Goal: Information Seeking & Learning: Learn about a topic

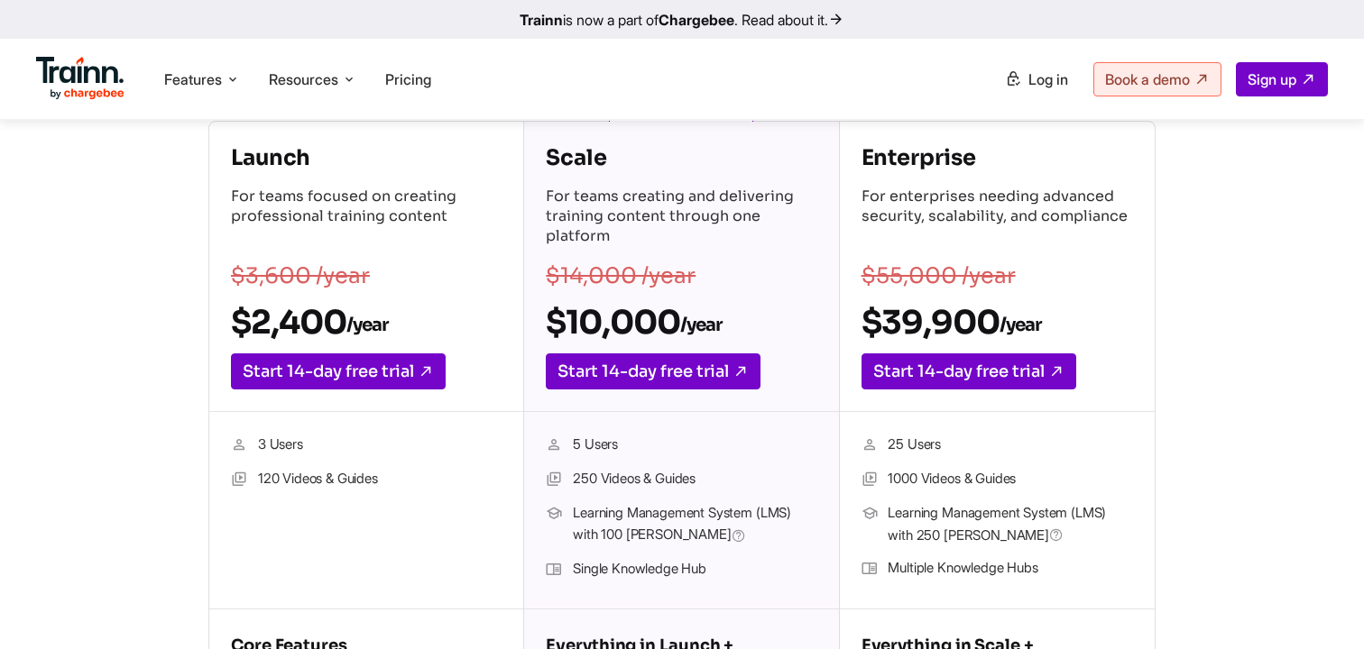
scroll to position [300, 0]
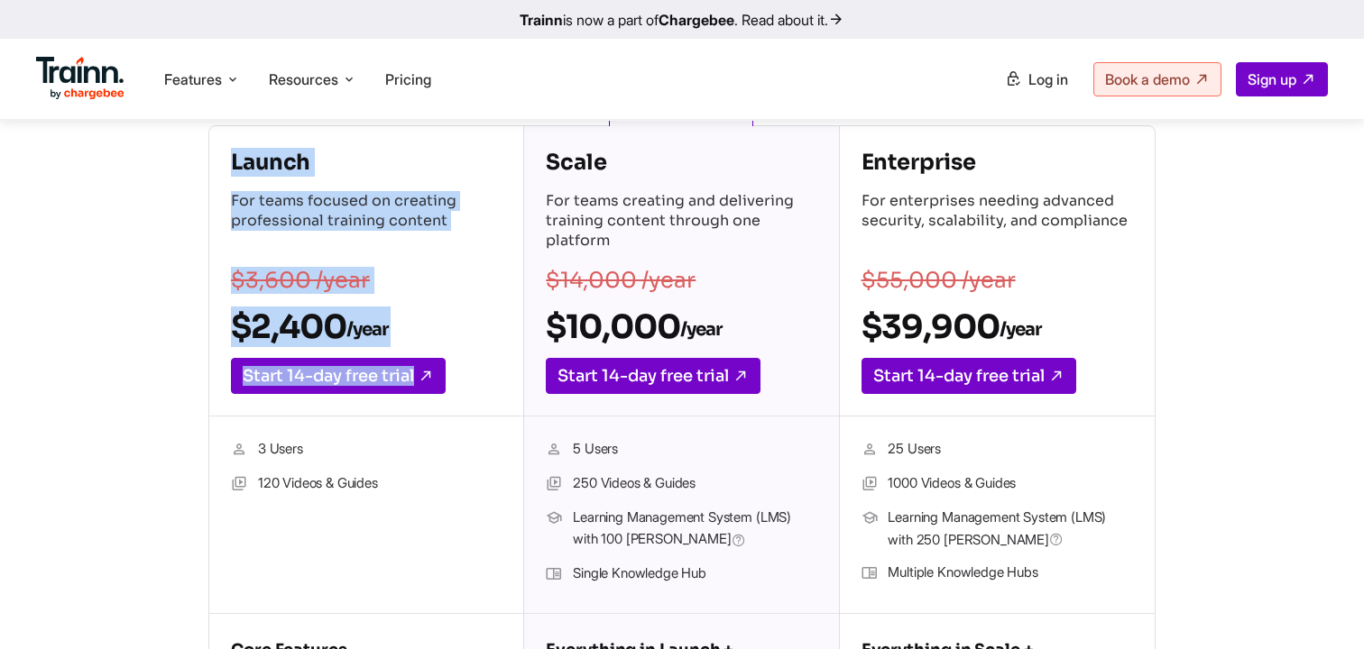
drag, startPoint x: 229, startPoint y: 161, endPoint x: 449, endPoint y: 464, distance: 374.5
click at [449, 464] on div "Launch For teams focused on creating professional training content $3,600 /year…" at bounding box center [366, 473] width 315 height 694
click at [398, 466] on ul "3 Users 120 Videos & Guides" at bounding box center [366, 514] width 271 height 153
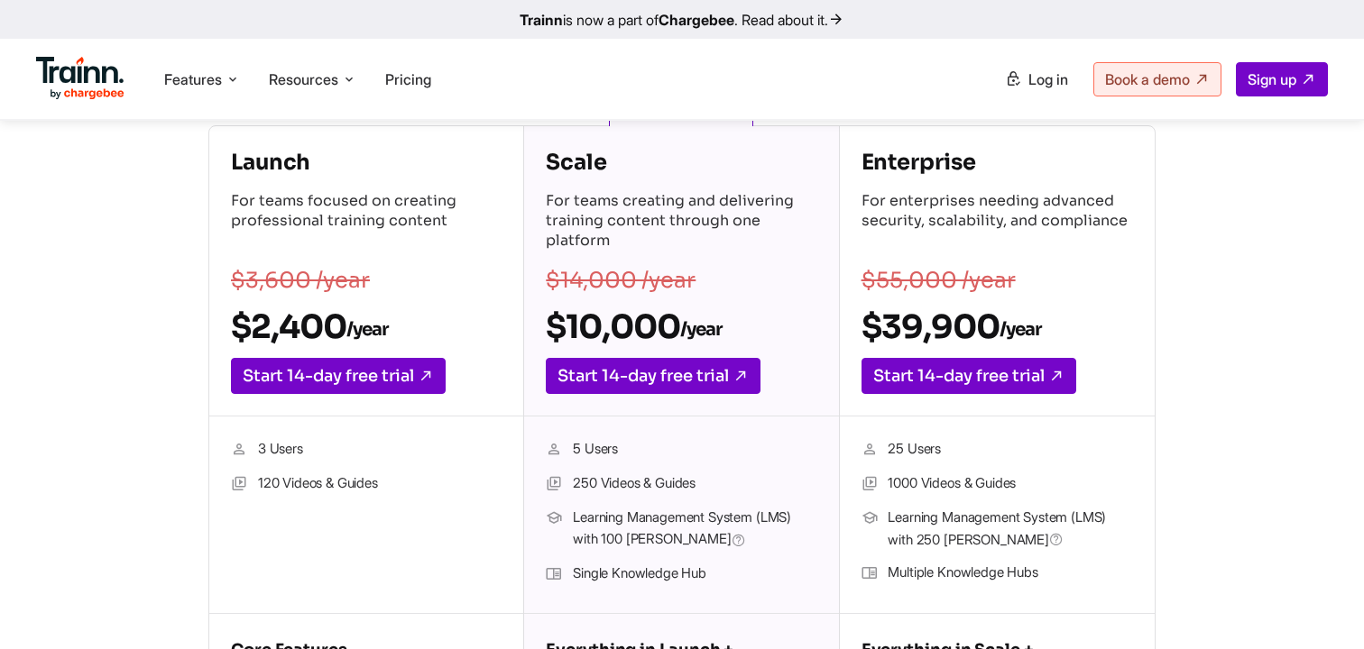
click at [298, 483] on li "120 Videos & Guides" at bounding box center [366, 484] width 271 height 23
click at [350, 483] on li "120 Videos & Guides" at bounding box center [366, 484] width 271 height 23
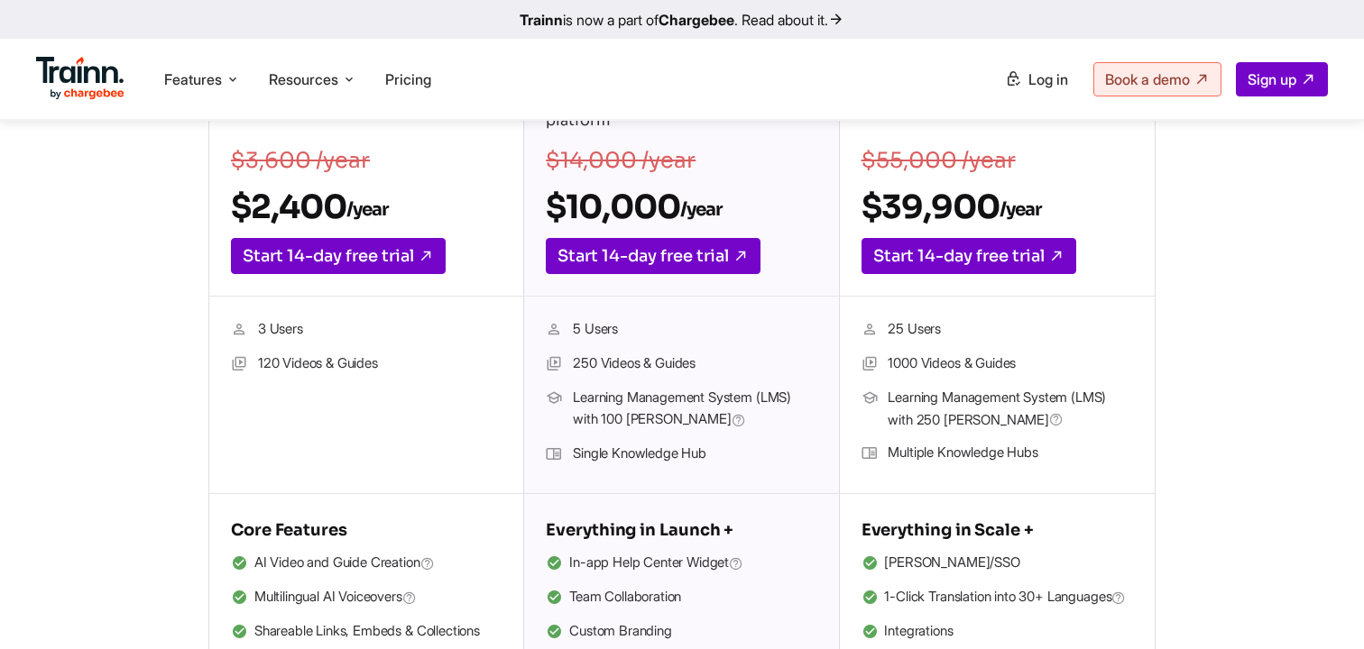
scroll to position [498, 0]
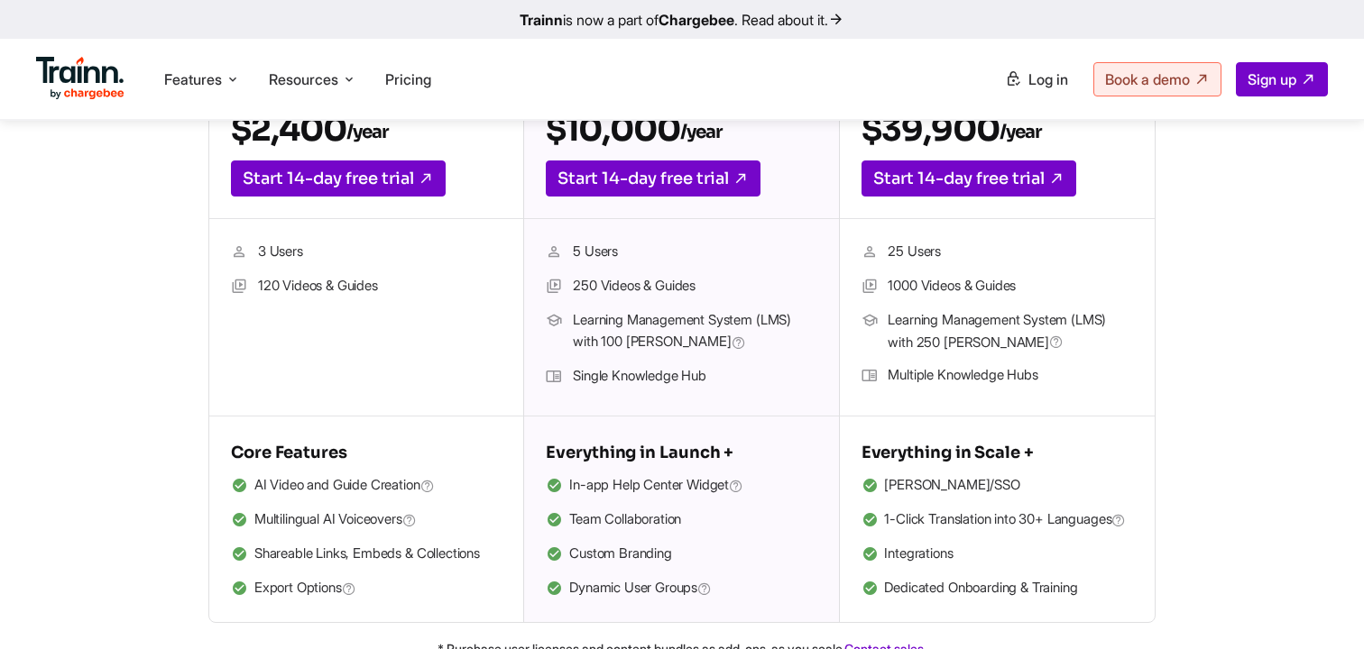
drag, startPoint x: 258, startPoint y: 555, endPoint x: 355, endPoint y: 555, distance: 97.4
click at [355, 555] on li "Shareable Links, Embeds & Collections" at bounding box center [366, 554] width 271 height 23
click at [372, 556] on li "Shareable Links, Embeds & Collections" at bounding box center [366, 554] width 271 height 23
click at [442, 557] on li "Shareable Links, Embeds & Collections" at bounding box center [366, 554] width 271 height 23
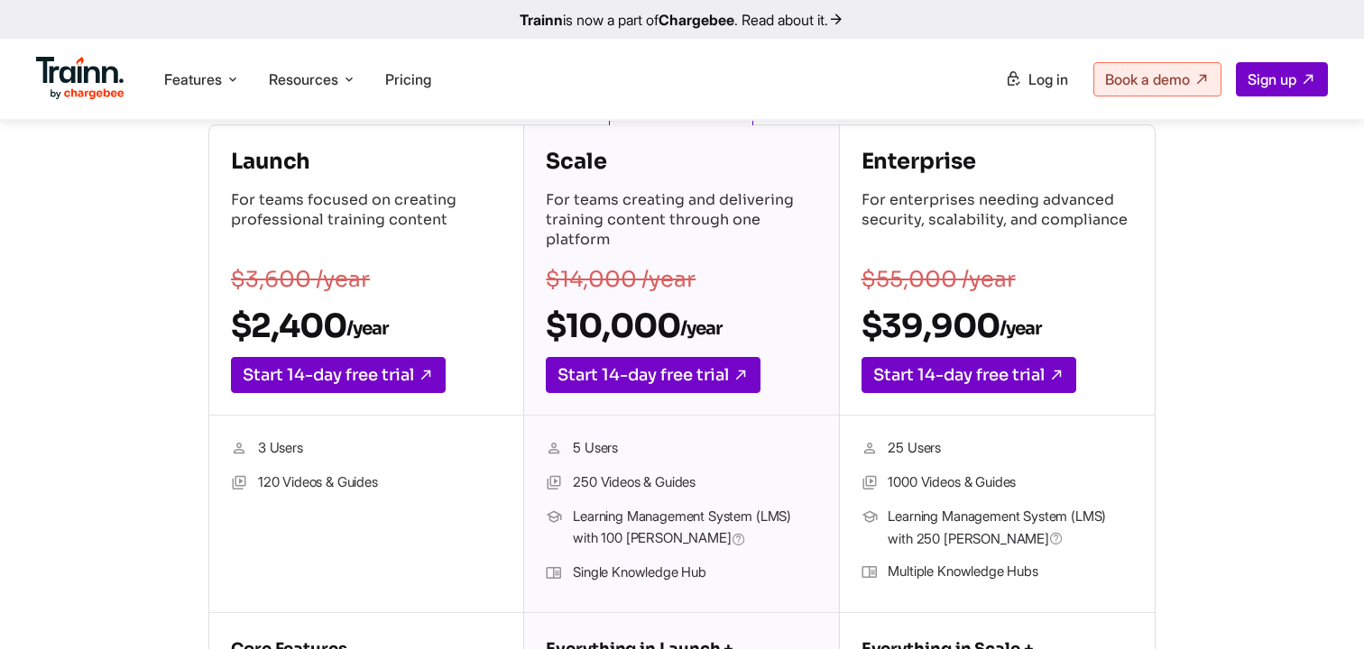
scroll to position [300, 0]
drag, startPoint x: 547, startPoint y: 166, endPoint x: 643, endPoint y: 166, distance: 95.6
click at [643, 166] on h4 "Scale" at bounding box center [681, 162] width 271 height 29
click at [633, 273] on s "$14,000 /year" at bounding box center [621, 280] width 150 height 27
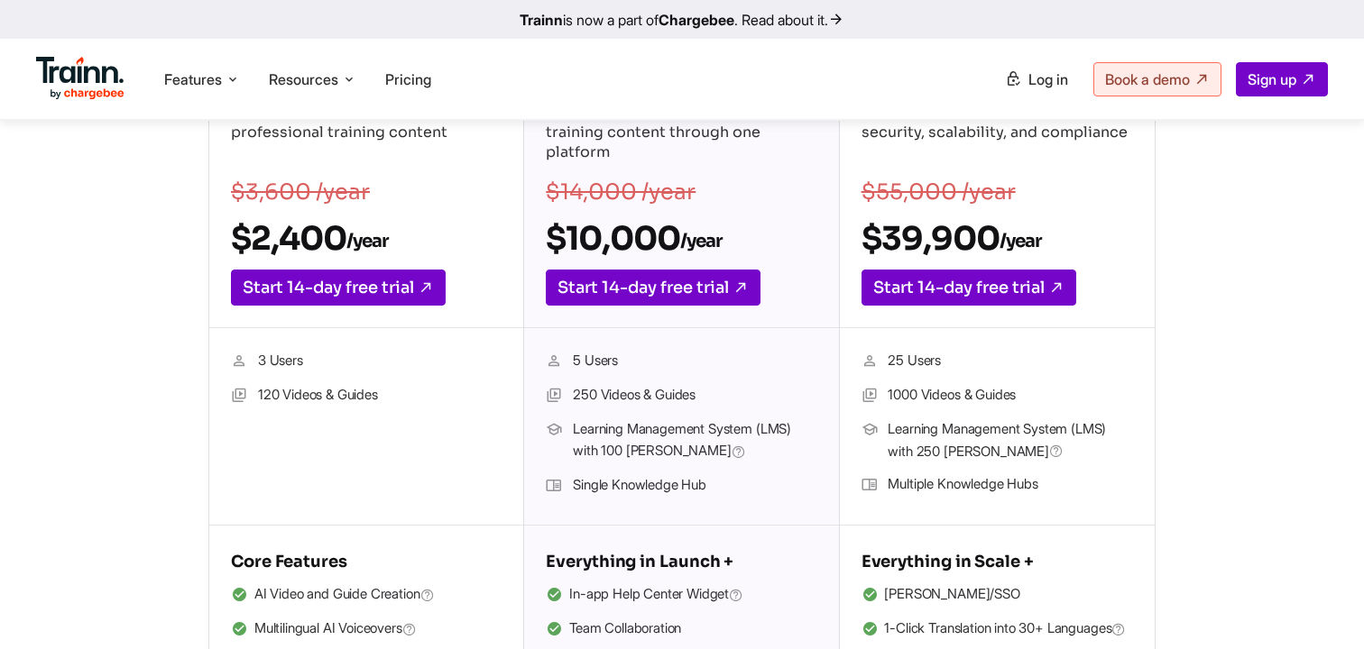
scroll to position [392, 0]
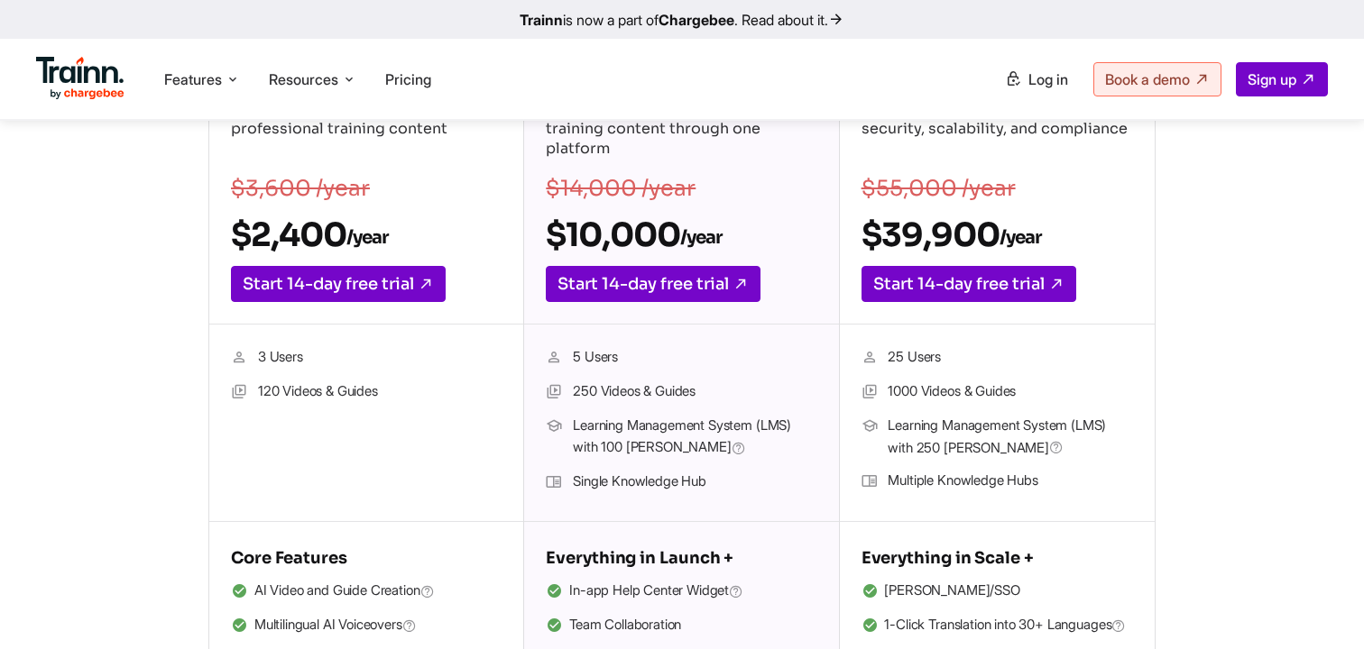
drag, startPoint x: 569, startPoint y: 355, endPoint x: 630, endPoint y: 355, distance: 61.3
click at [630, 355] on li "5 Users" at bounding box center [681, 357] width 271 height 23
click at [590, 360] on li "5 Users" at bounding box center [681, 357] width 271 height 23
click at [582, 391] on li "250 Videos & Guides" at bounding box center [681, 392] width 271 height 23
click at [650, 393] on li "250 Videos & Guides" at bounding box center [681, 392] width 271 height 23
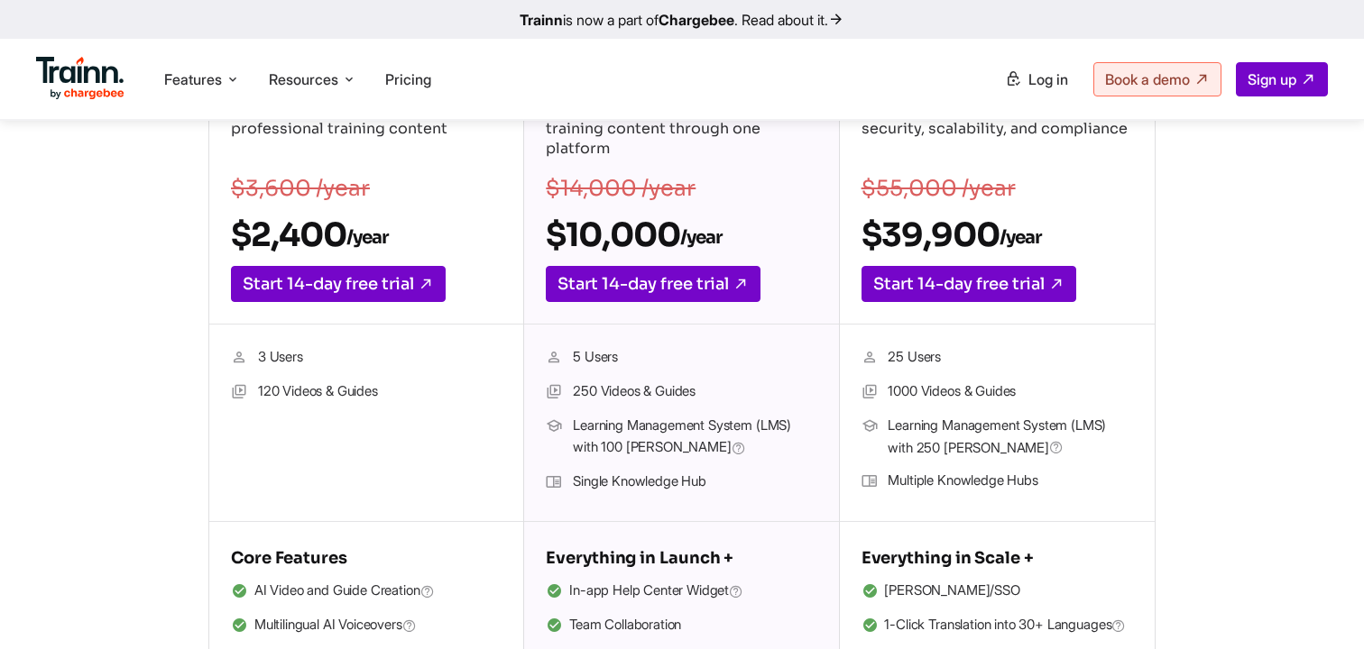
click at [681, 393] on li "250 Videos & Guides" at bounding box center [681, 392] width 271 height 23
drag, startPoint x: 571, startPoint y: 393, endPoint x: 595, endPoint y: 393, distance: 24.4
click at [595, 393] on li "250 Videos & Guides" at bounding box center [681, 392] width 271 height 23
click at [658, 391] on li "250 Videos & Guides" at bounding box center [681, 392] width 271 height 23
click at [684, 391] on li "250 Videos & Guides" at bounding box center [681, 392] width 271 height 23
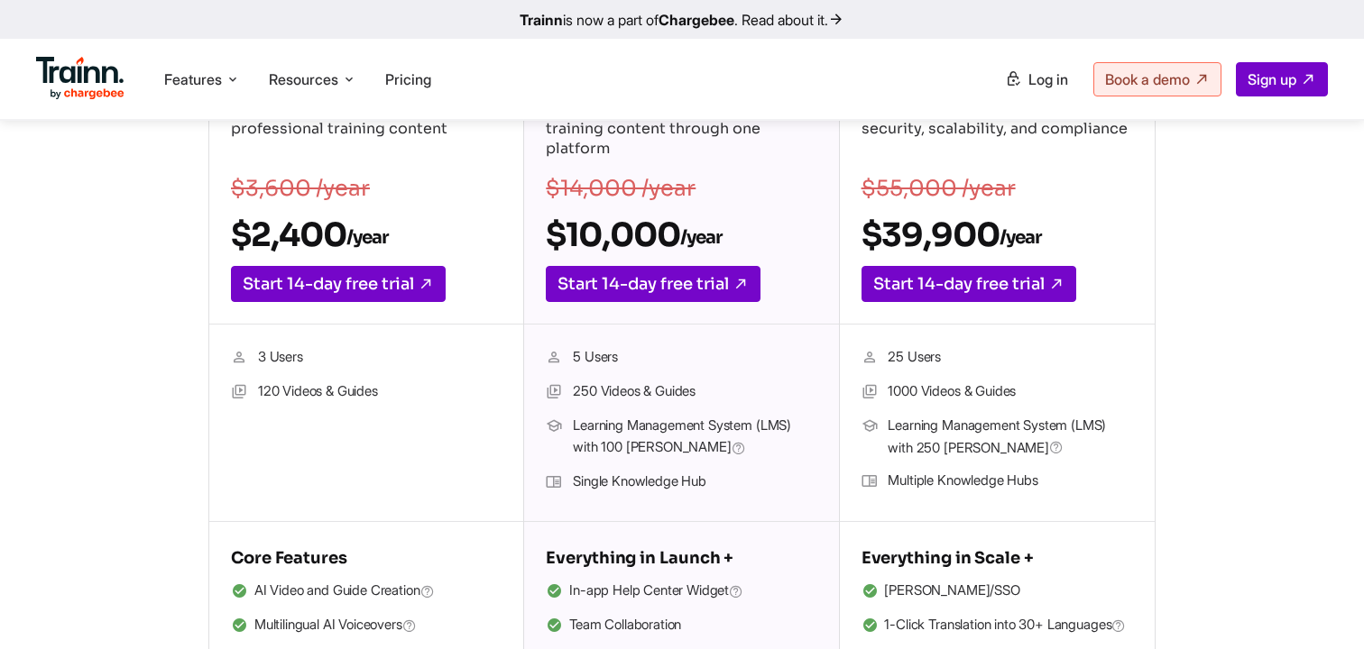
scroll to position [431, 0]
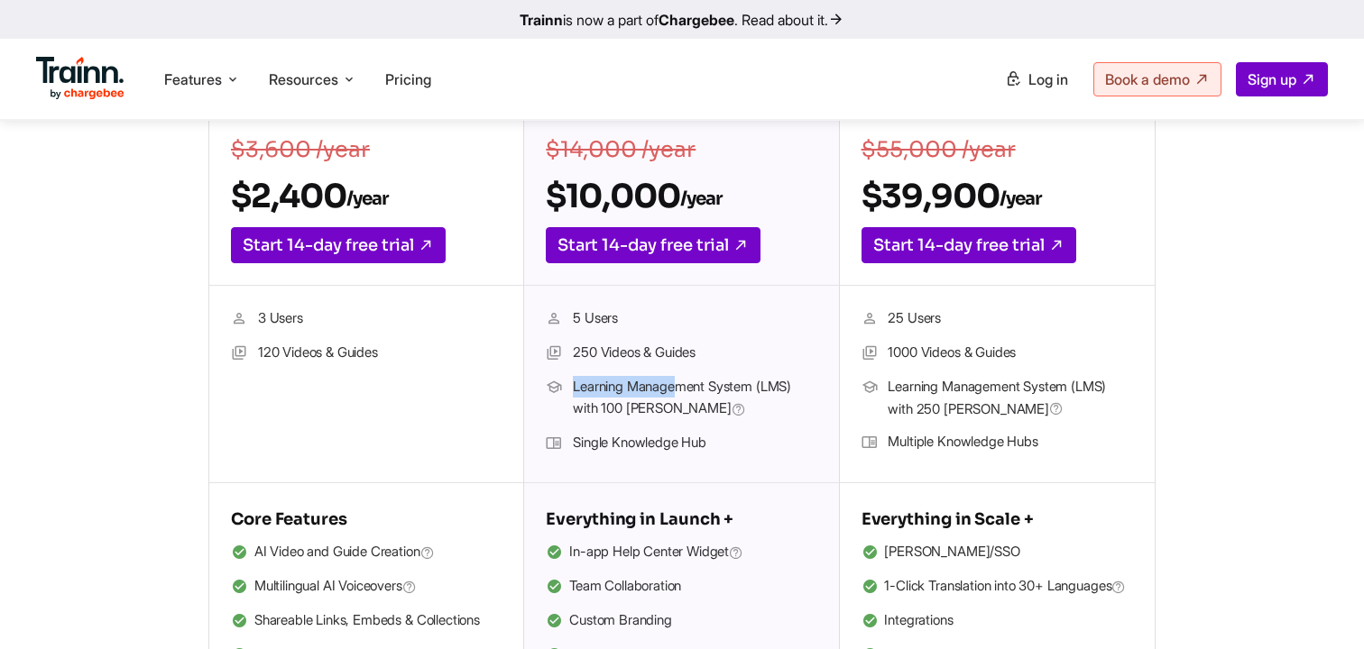
drag, startPoint x: 572, startPoint y: 387, endPoint x: 687, endPoint y: 385, distance: 115.5
click at [687, 385] on li "Learning Management System (LMS) with 100 [PERSON_NAME]" at bounding box center [681, 398] width 271 height 45
click at [615, 410] on span "Learning Management System (LMS) with 100 [PERSON_NAME]" at bounding box center [695, 398] width 244 height 45
click at [614, 410] on span "Learning Management System (LMS) with 100 [PERSON_NAME]" at bounding box center [695, 398] width 244 height 45
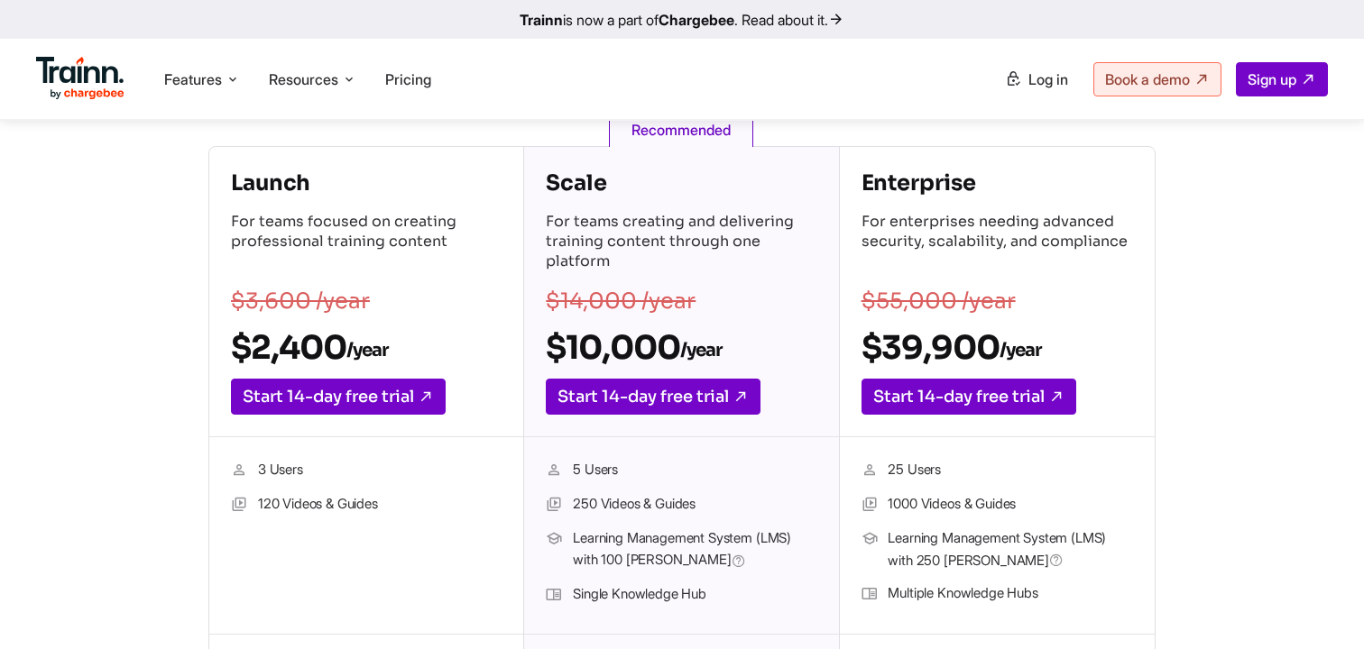
scroll to position [341, 0]
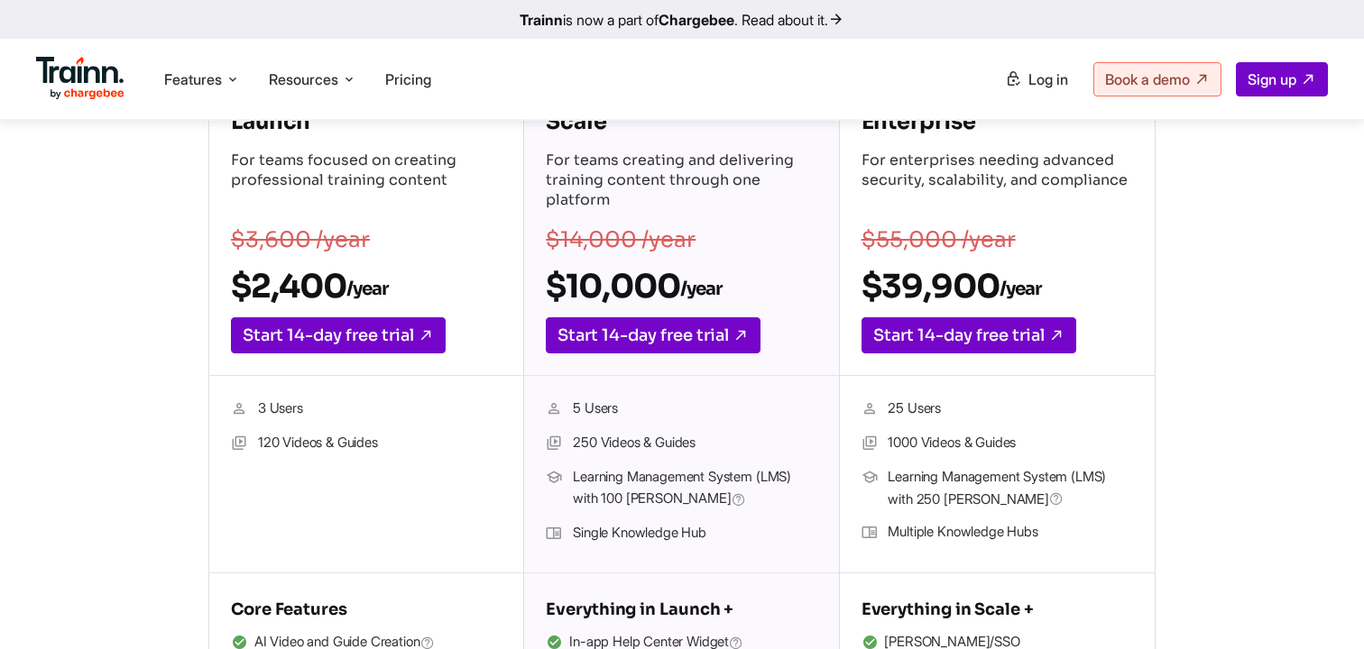
click at [639, 494] on span "Learning Management System (LMS) with 100 [PERSON_NAME]" at bounding box center [695, 488] width 244 height 45
drag, startPoint x: 572, startPoint y: 408, endPoint x: 633, endPoint y: 404, distance: 61.4
click at [633, 404] on li "5 Users" at bounding box center [681, 409] width 271 height 23
click at [621, 410] on li "5 Users" at bounding box center [681, 409] width 271 height 23
drag, startPoint x: 622, startPoint y: 409, endPoint x: 573, endPoint y: 409, distance: 49.6
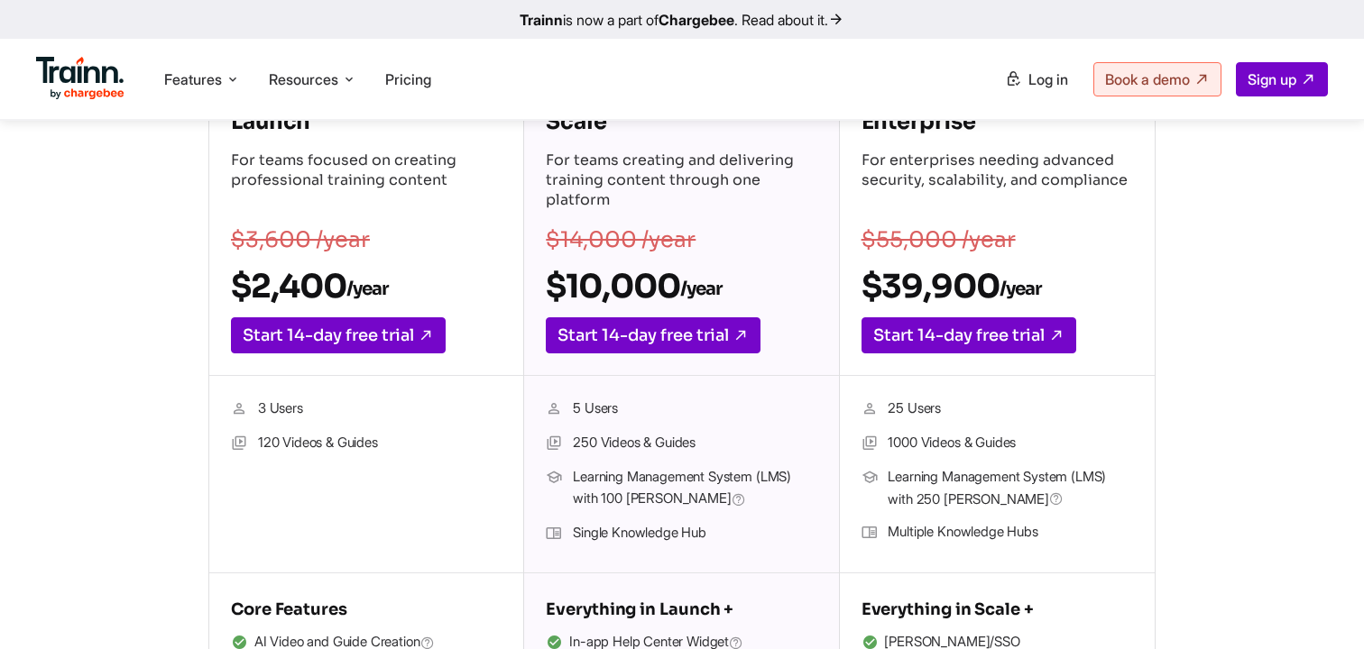
click at [573, 409] on li "5 Users" at bounding box center [681, 409] width 271 height 23
click at [602, 410] on li "5 Users" at bounding box center [681, 409] width 271 height 23
click at [610, 500] on span "Learning Management System (LMS) with 100 [PERSON_NAME]" at bounding box center [695, 488] width 244 height 45
drag, startPoint x: 602, startPoint y: 499, endPoint x: 665, endPoint y: 495, distance: 63.2
click at [665, 495] on span "Learning Management System (LMS) with 100 [PERSON_NAME]" at bounding box center [695, 488] width 244 height 45
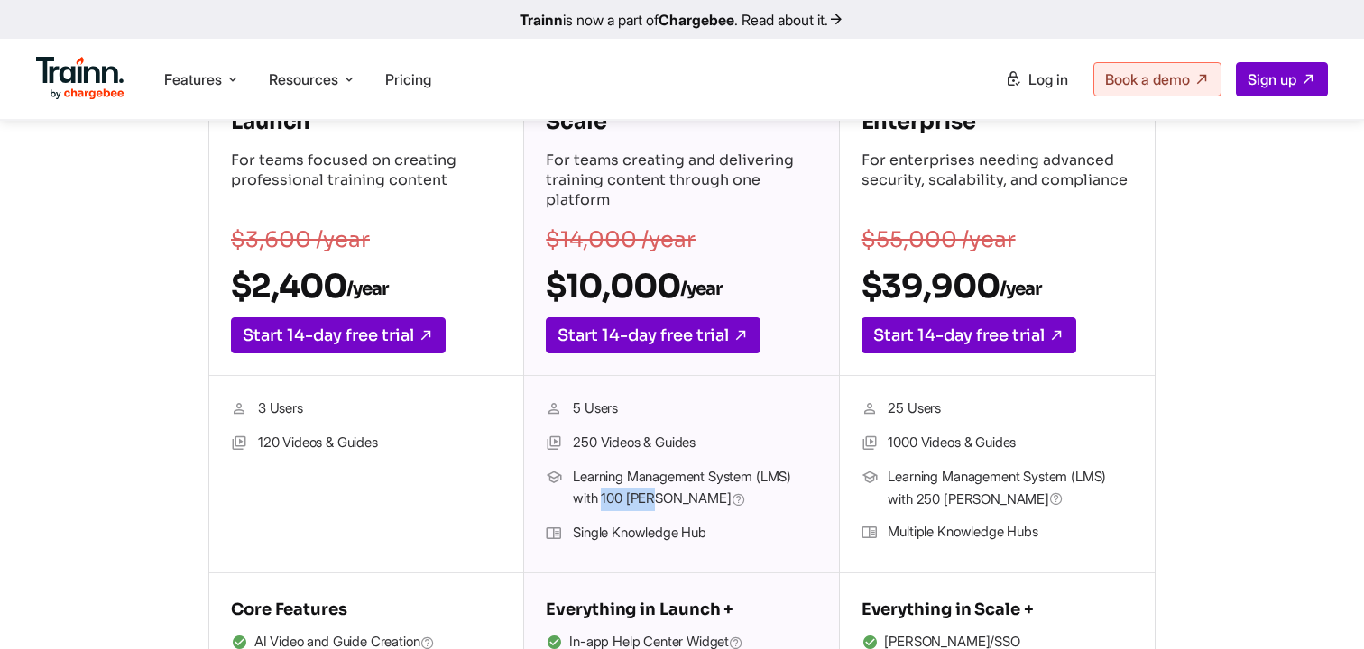
click at [619, 501] on span "Learning Management System (LMS) with 100 [PERSON_NAME]" at bounding box center [695, 488] width 244 height 45
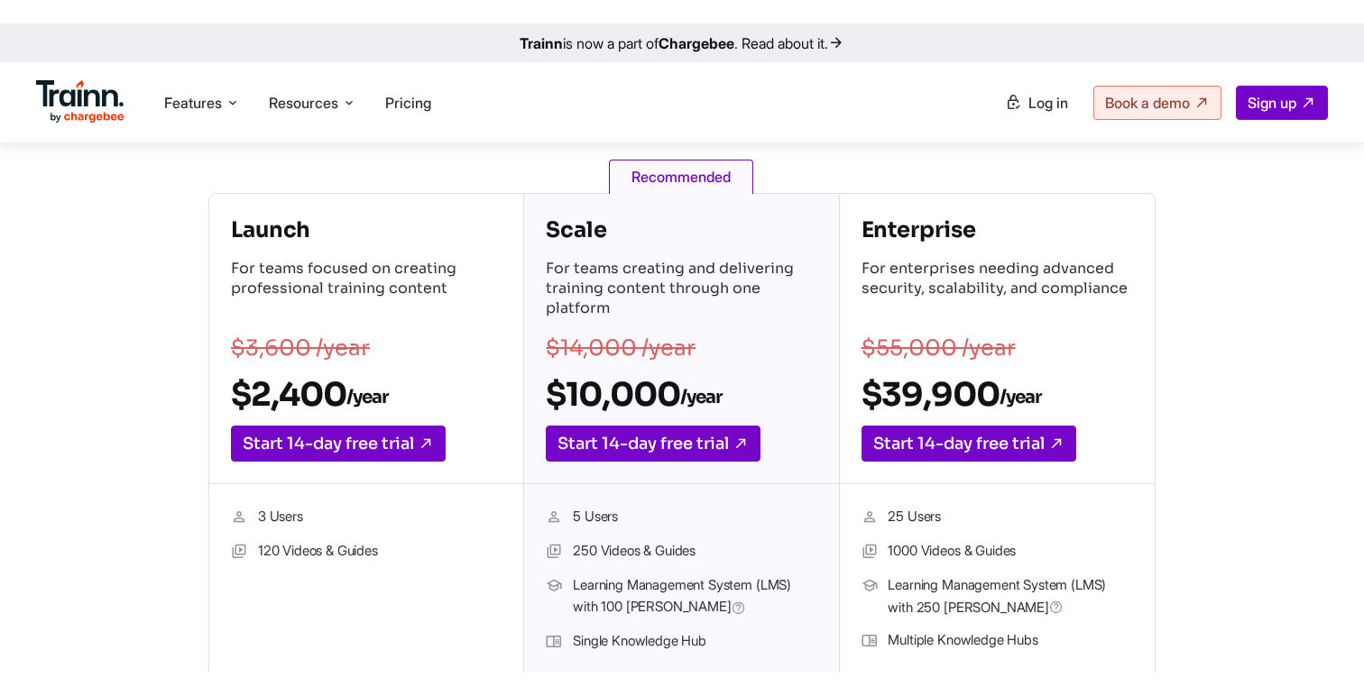
scroll to position [255, 0]
